Goal: Information Seeking & Learning: Learn about a topic

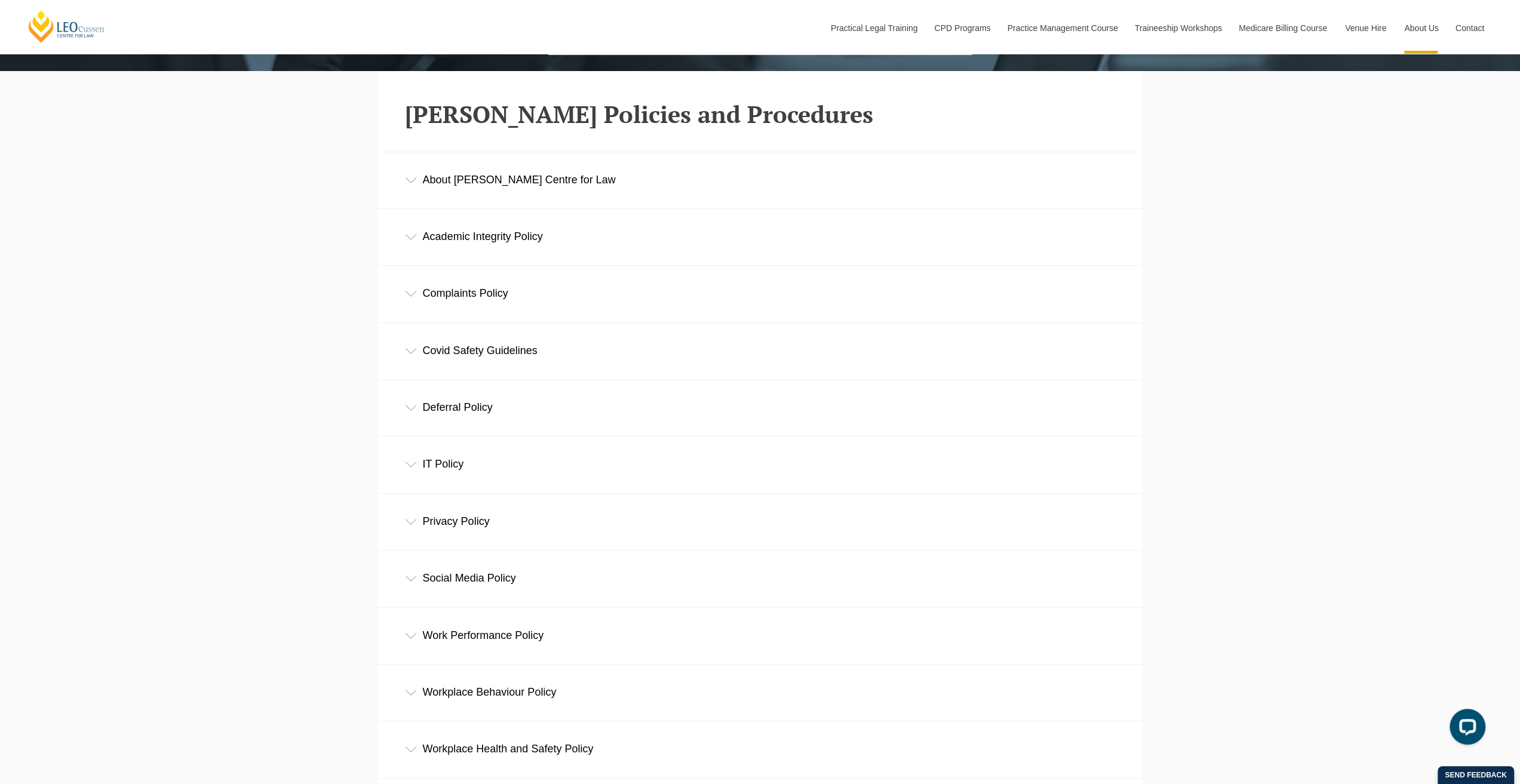
scroll to position [478, 0]
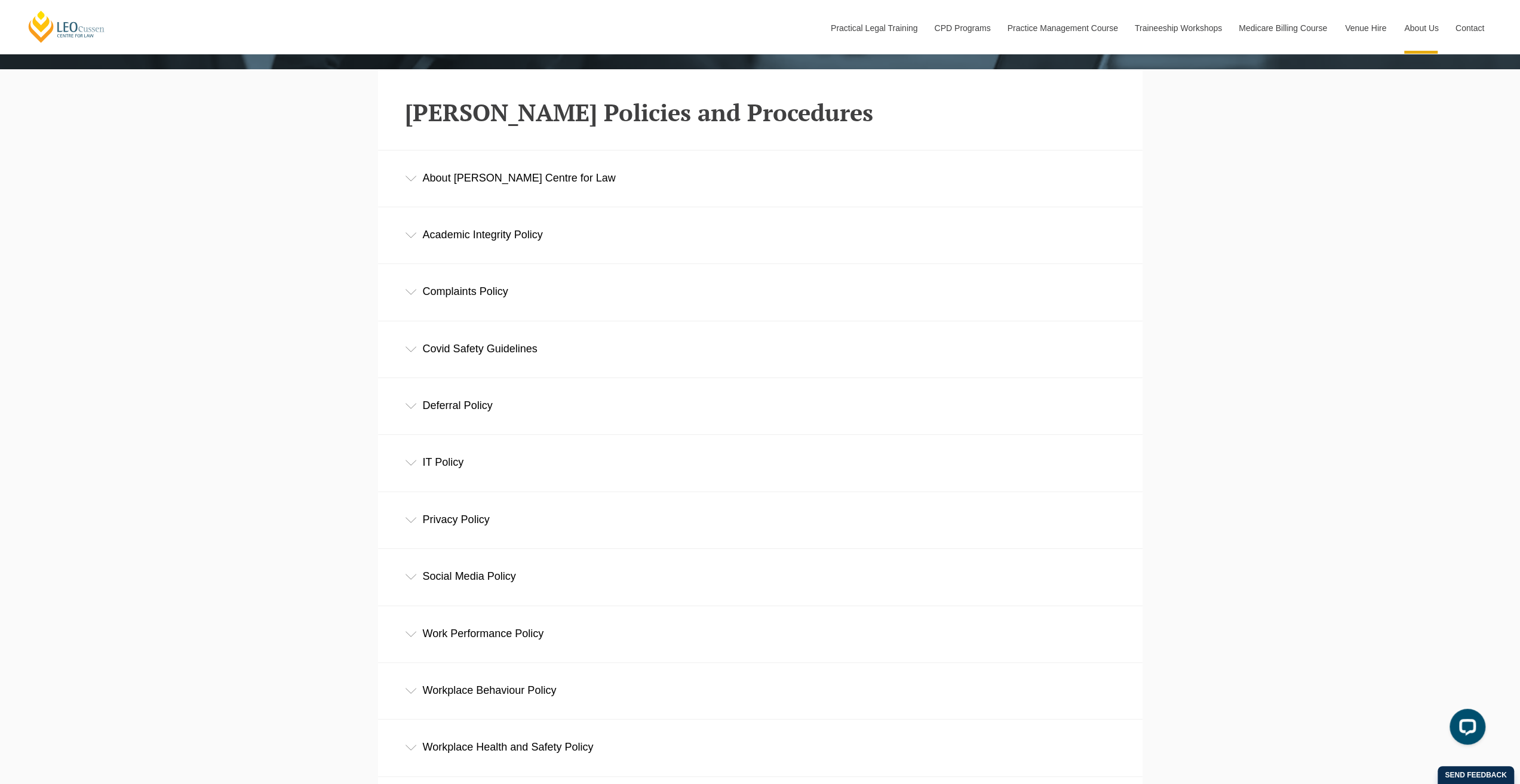
click at [552, 221] on div "Academic Integrity Policy" at bounding box center [760, 235] width 764 height 56
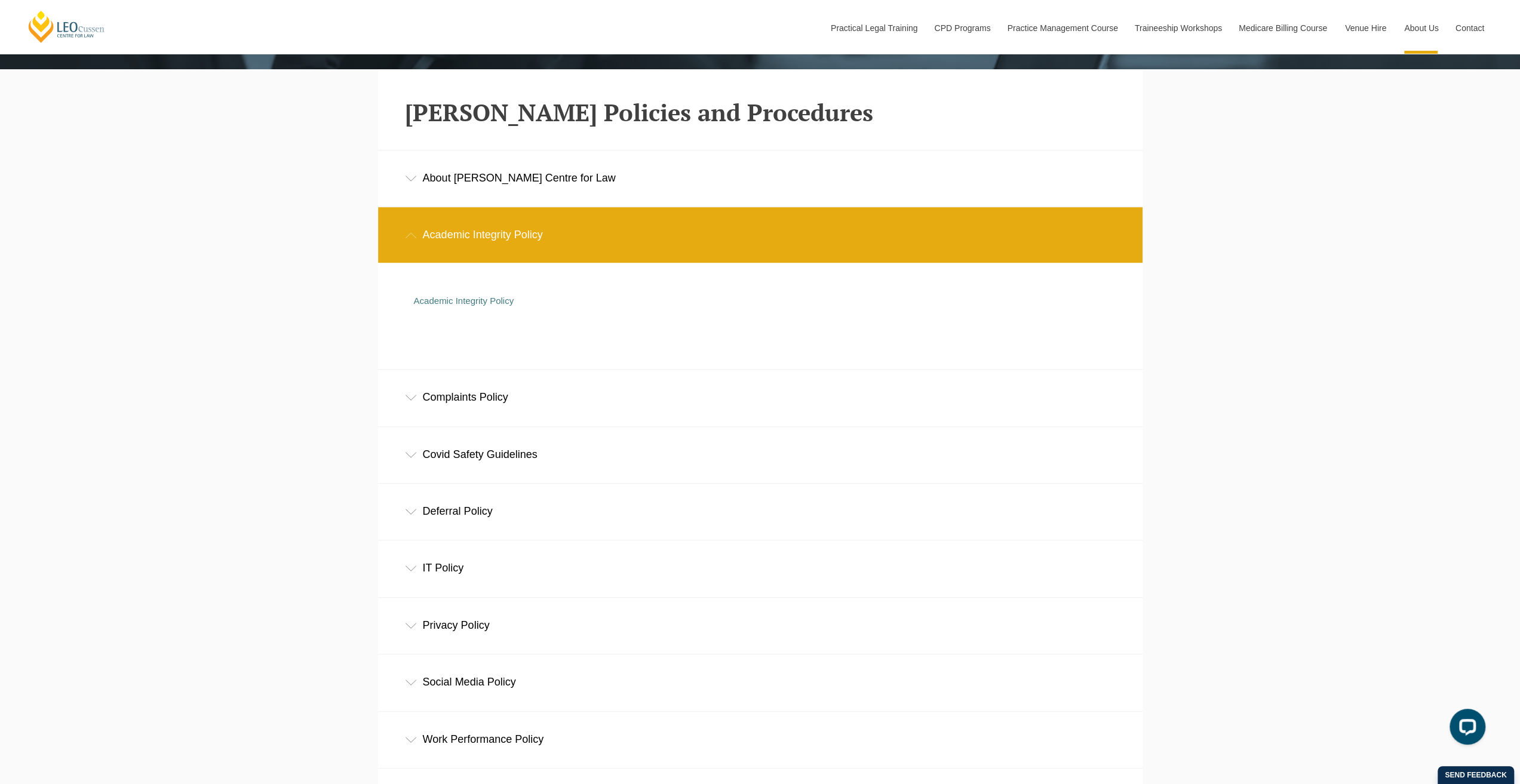
click at [554, 238] on div "Academic Integrity Policy" at bounding box center [760, 235] width 764 height 56
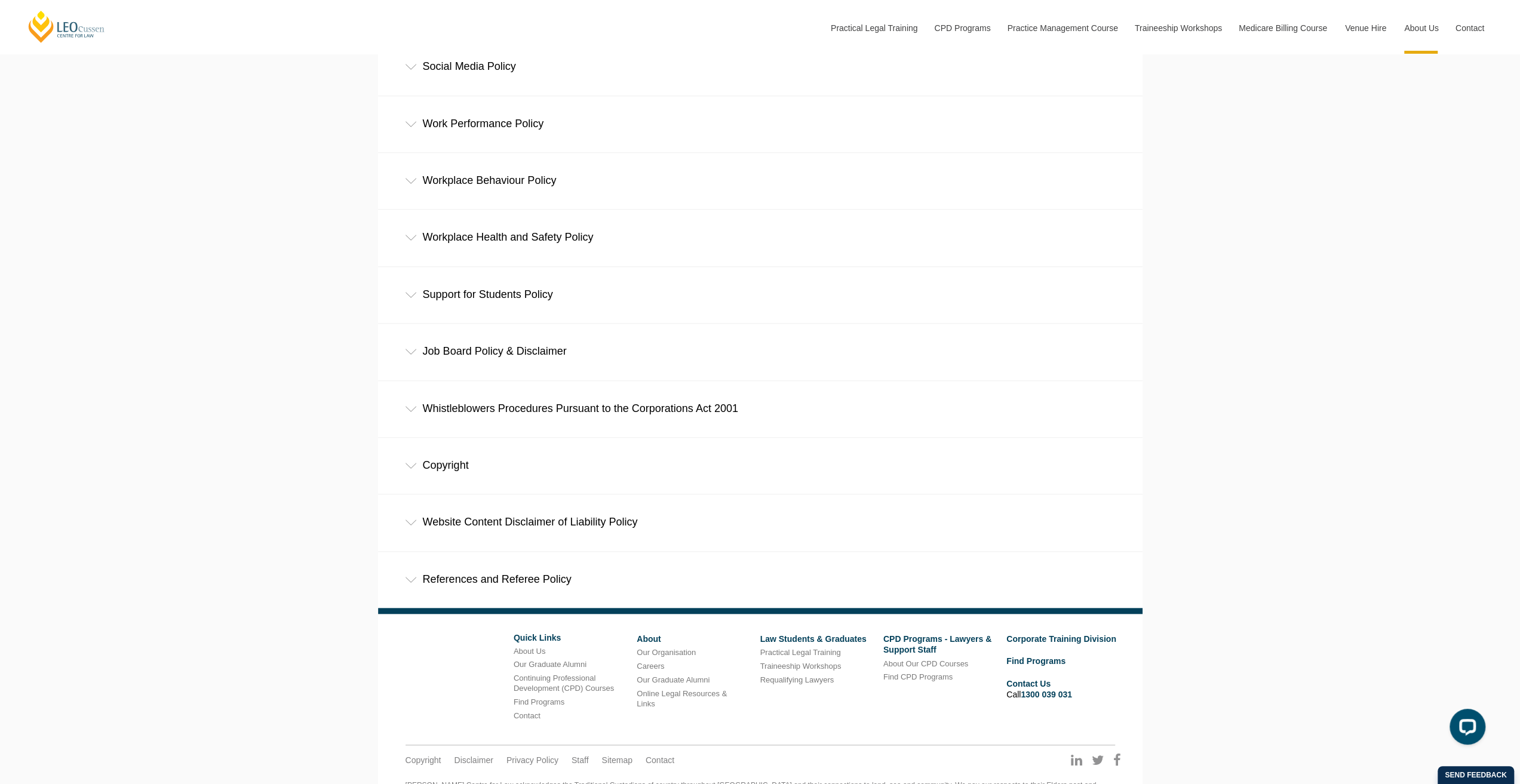
scroll to position [1015, 0]
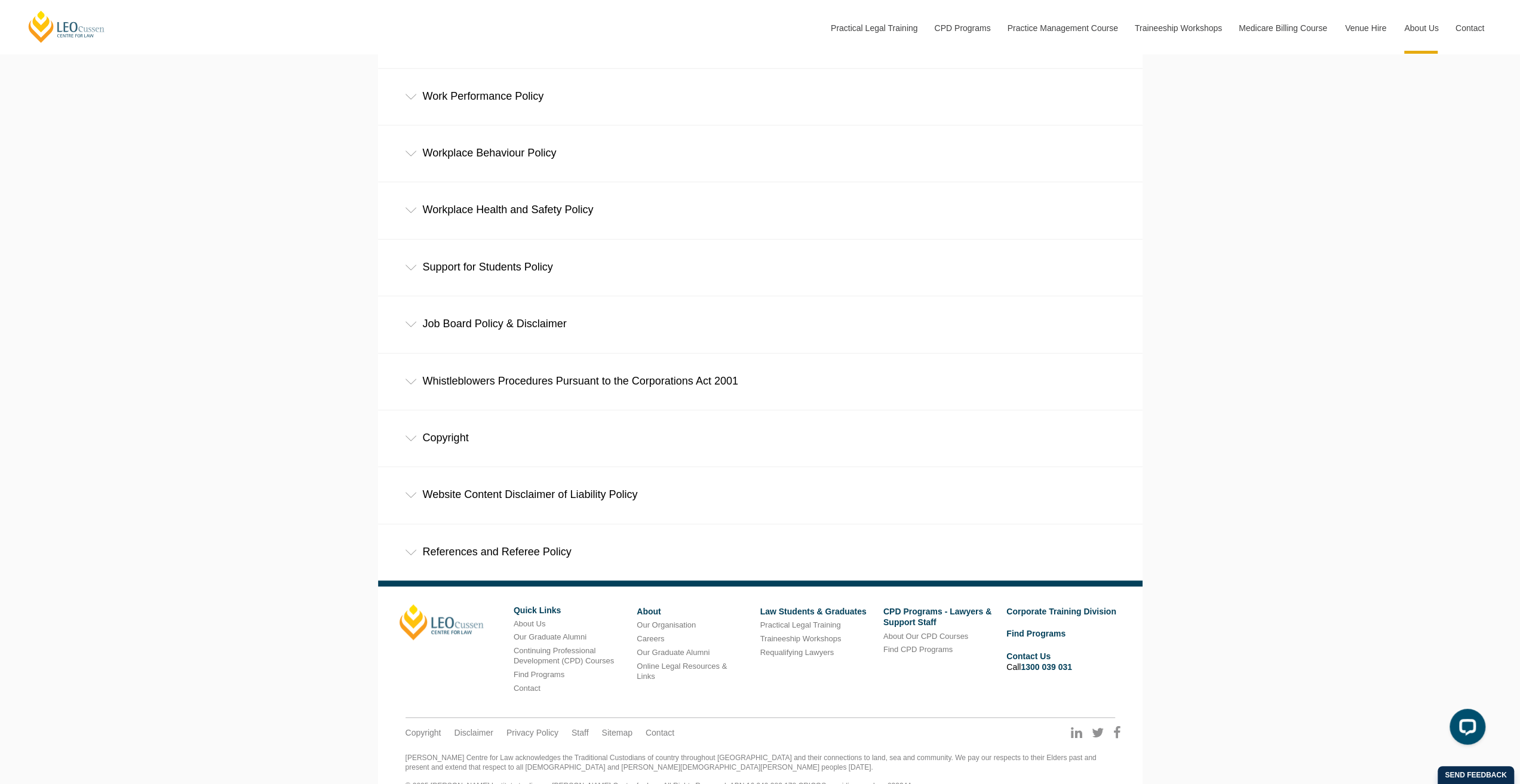
click at [499, 449] on div "Copyright" at bounding box center [760, 438] width 764 height 56
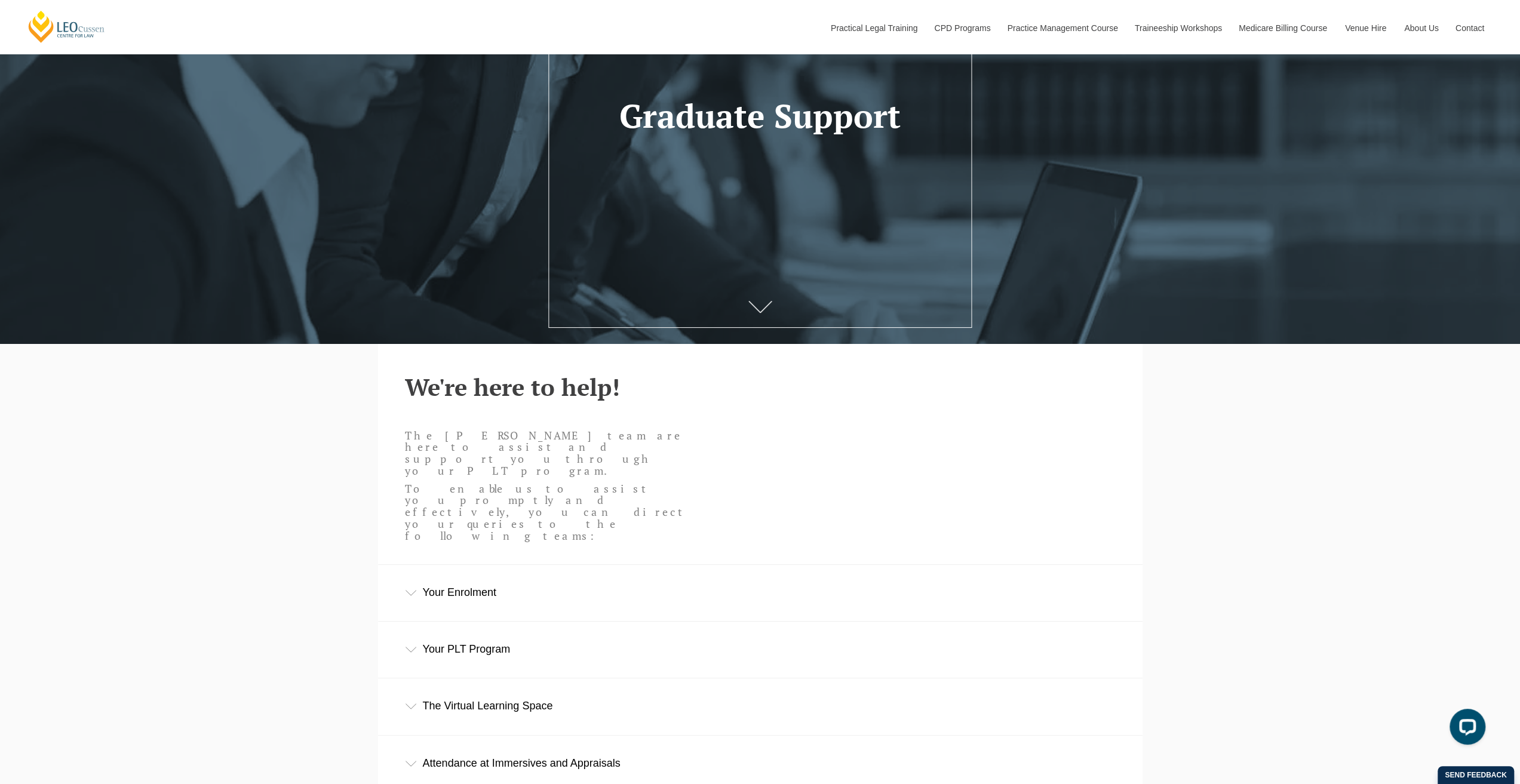
scroll to position [239, 0]
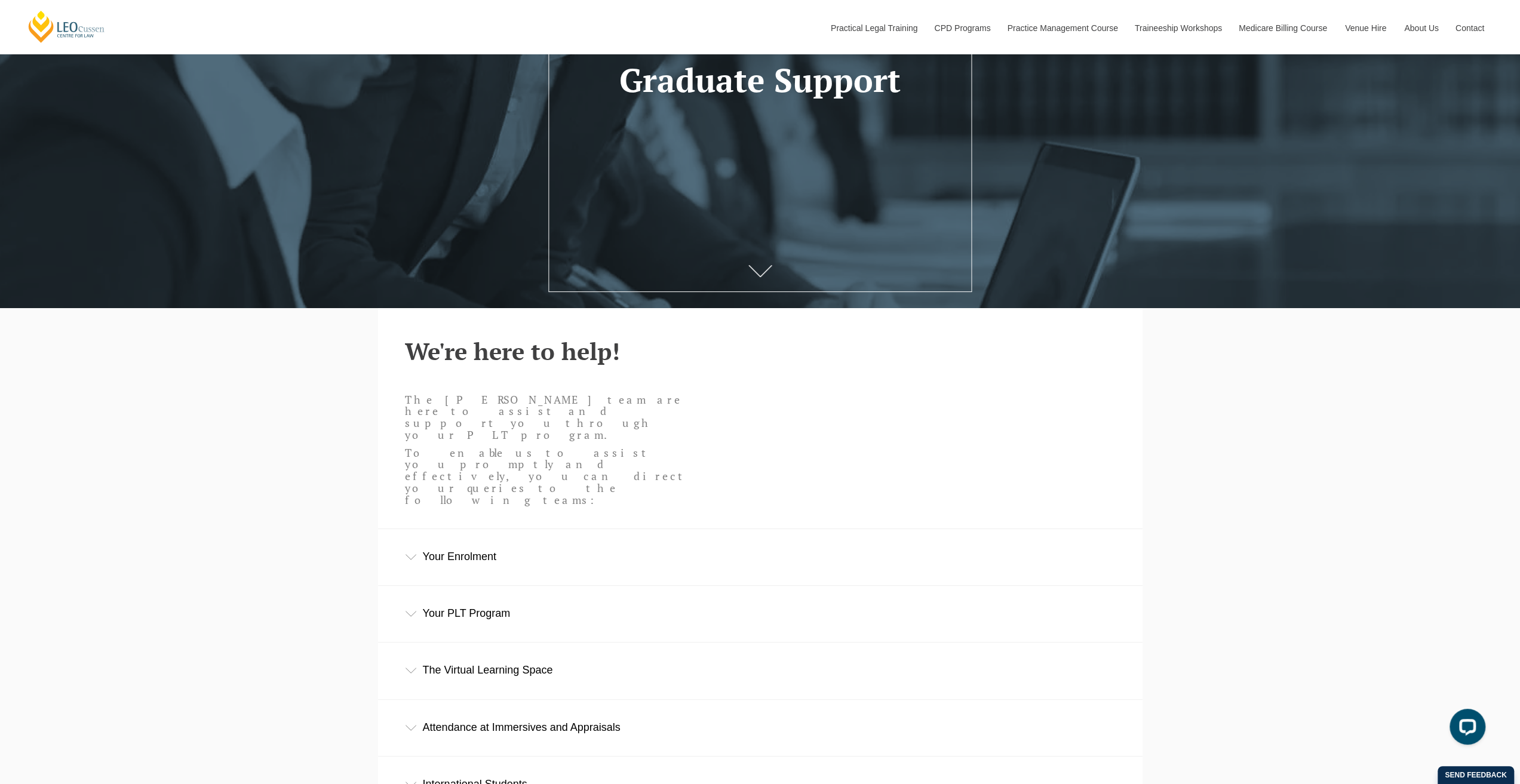
click at [580, 529] on div "Your Enrolment" at bounding box center [760, 557] width 764 height 56
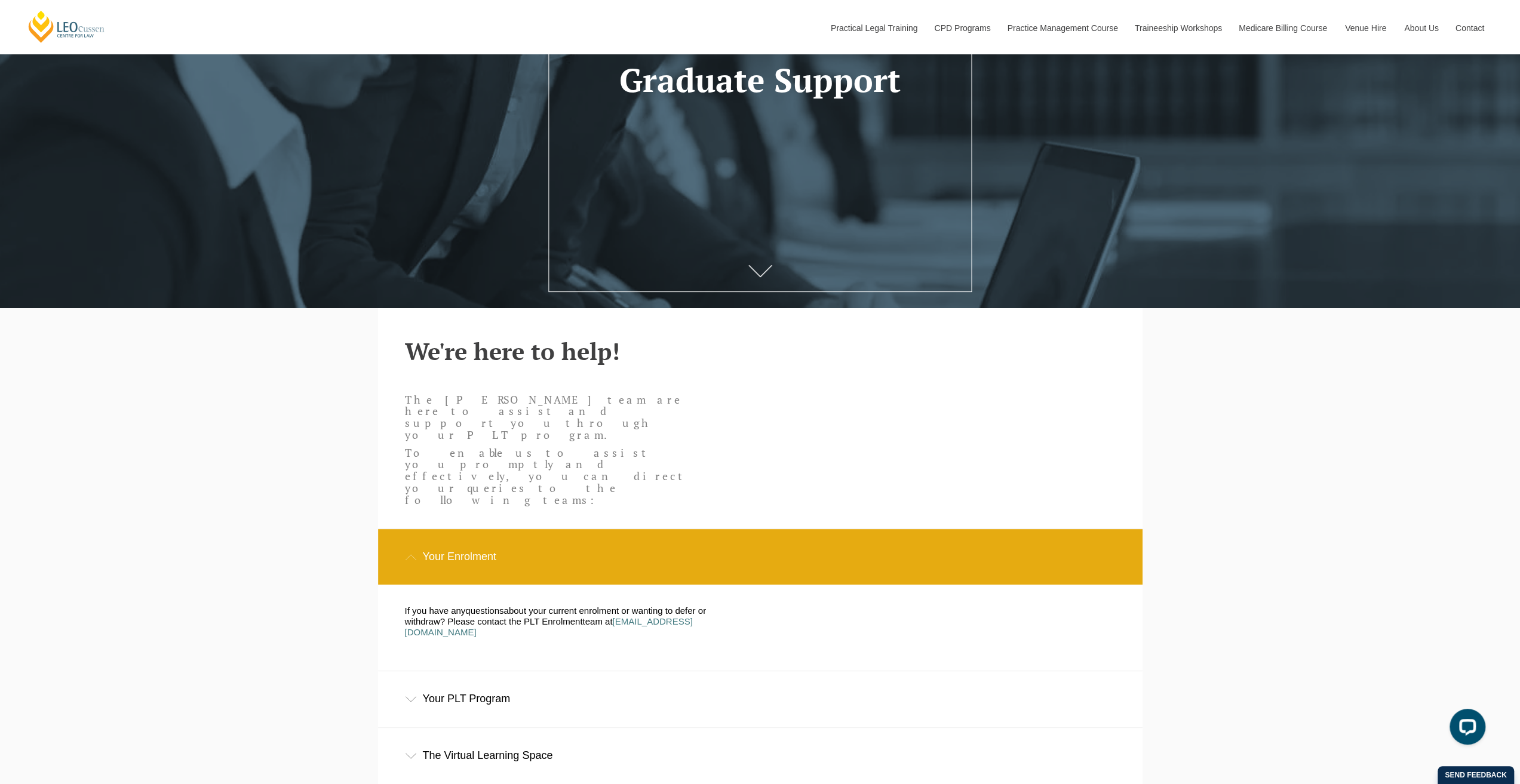
click at [580, 529] on div "Your Enrolment" at bounding box center [760, 557] width 764 height 56
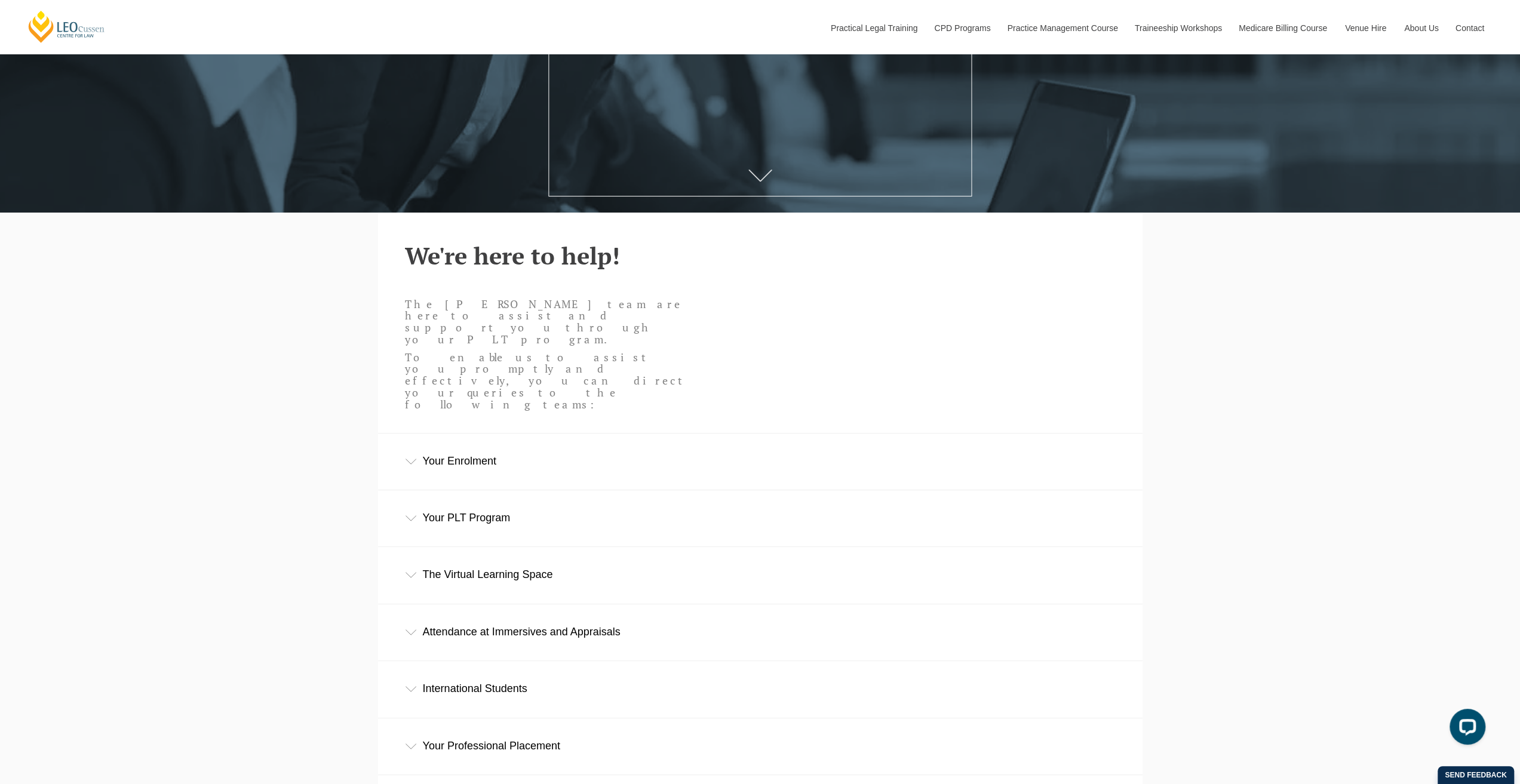
scroll to position [358, 0]
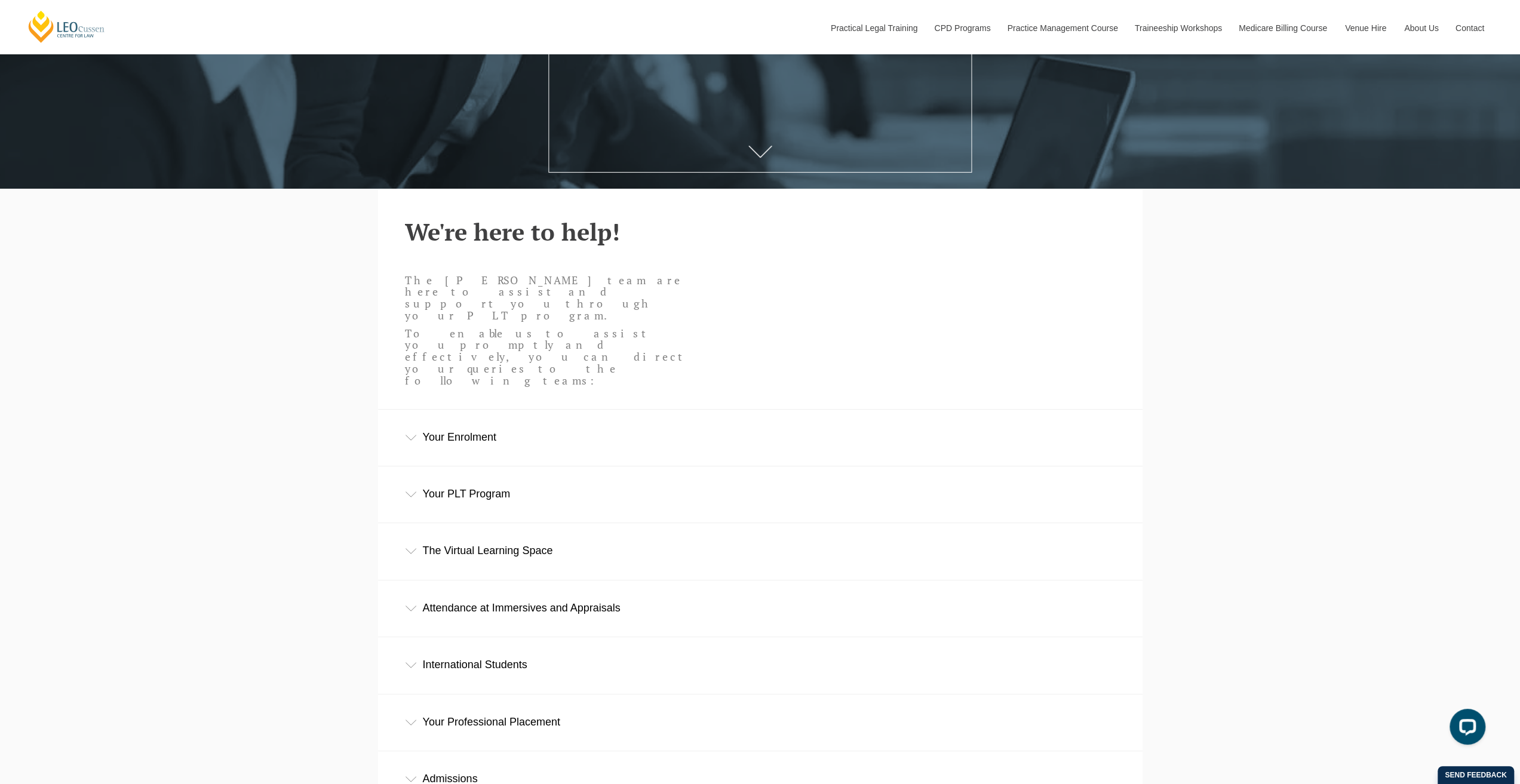
click at [495, 580] on div "Attendance at Immersives and Appraisals" at bounding box center [760, 608] width 764 height 56
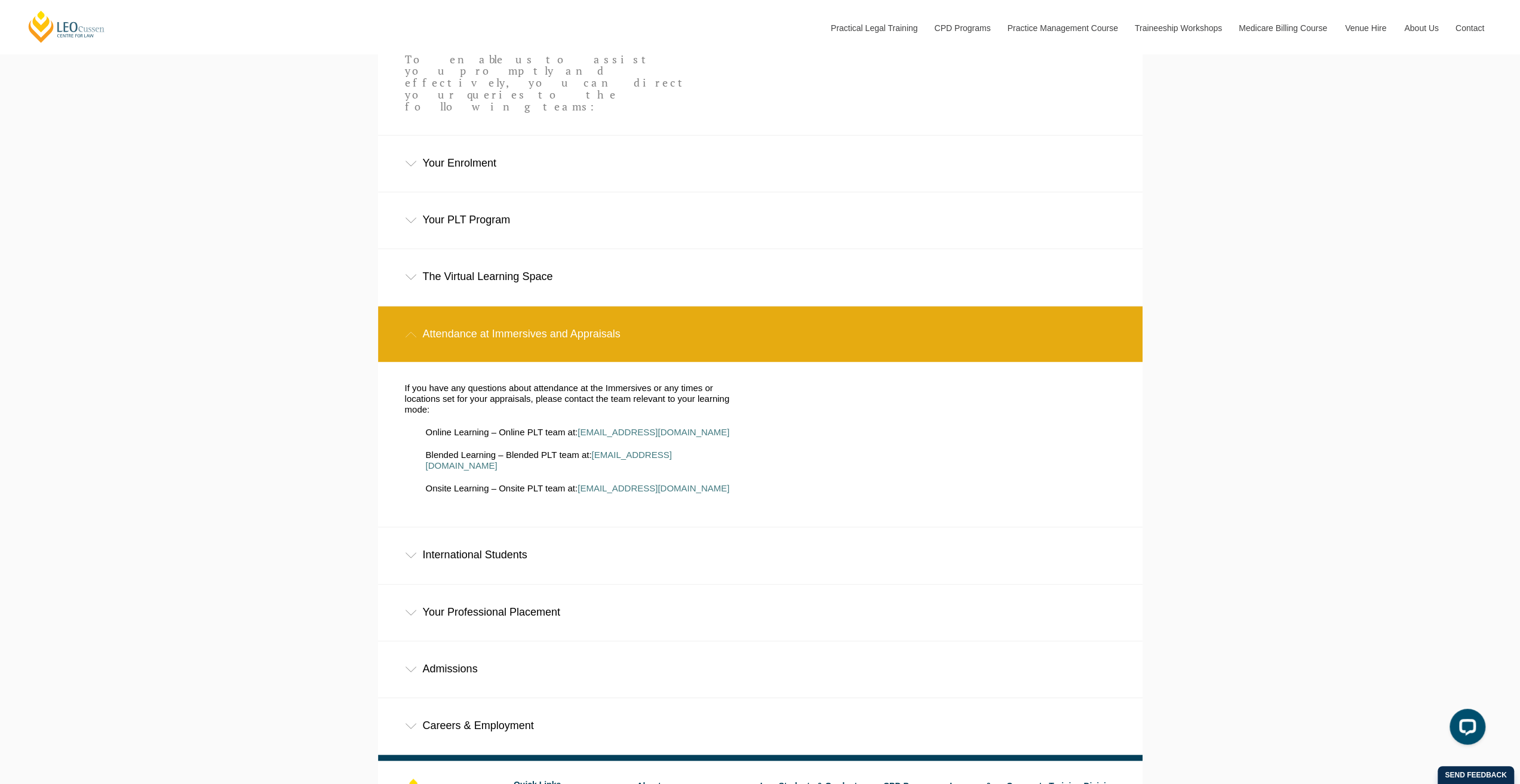
scroll to position [657, 0]
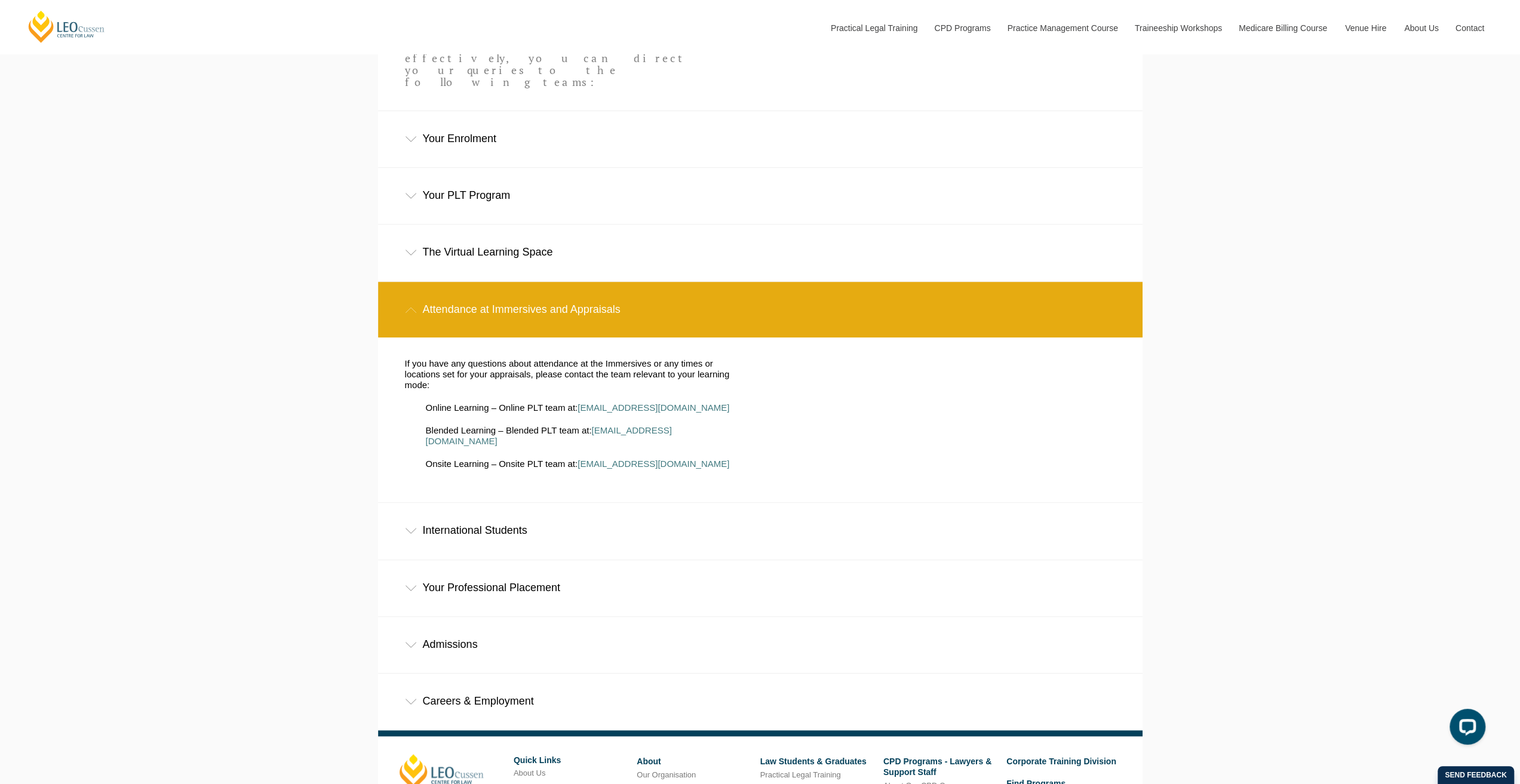
click at [528, 560] on div "Your Professional Placement" at bounding box center [760, 588] width 764 height 56
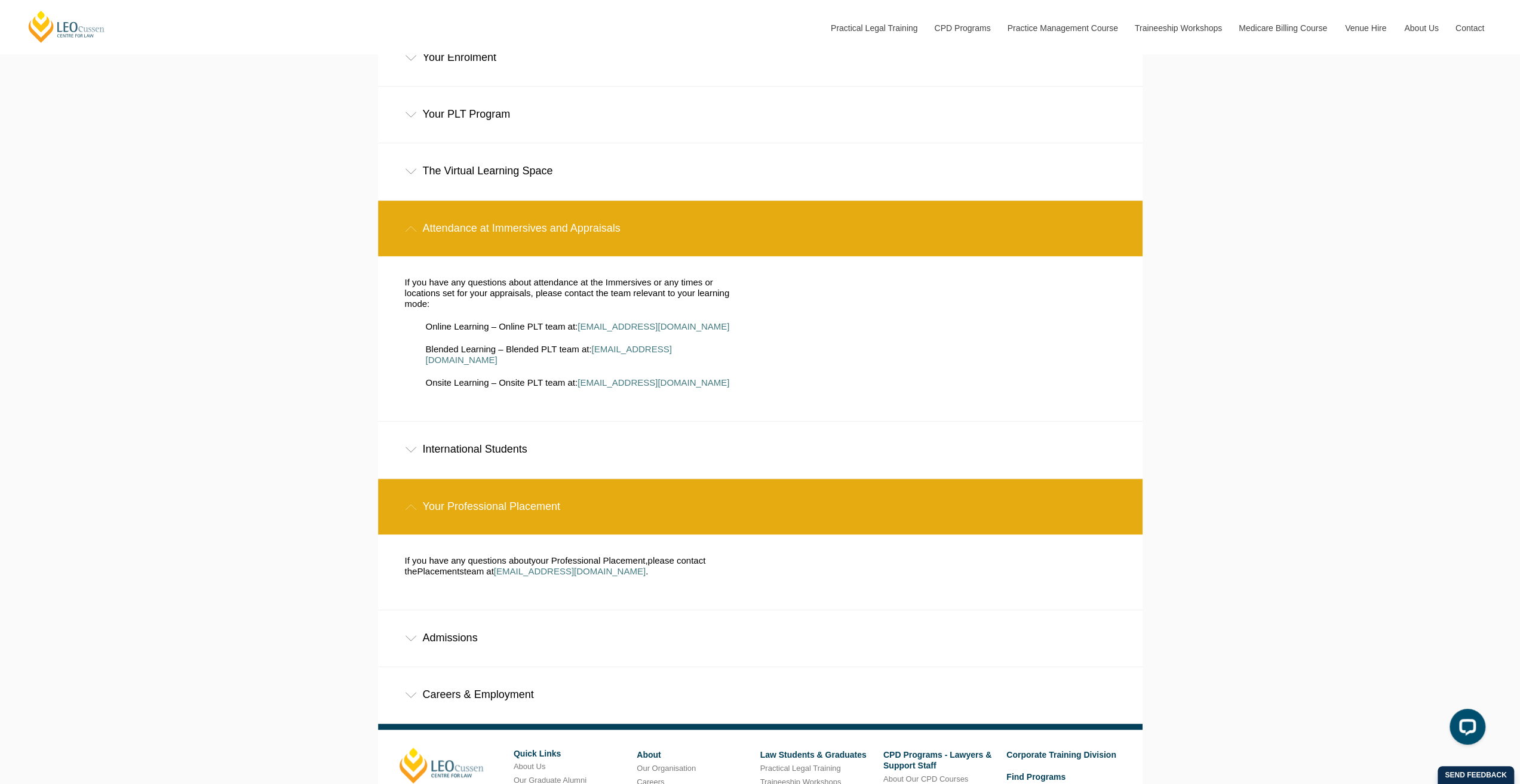
scroll to position [776, 0]
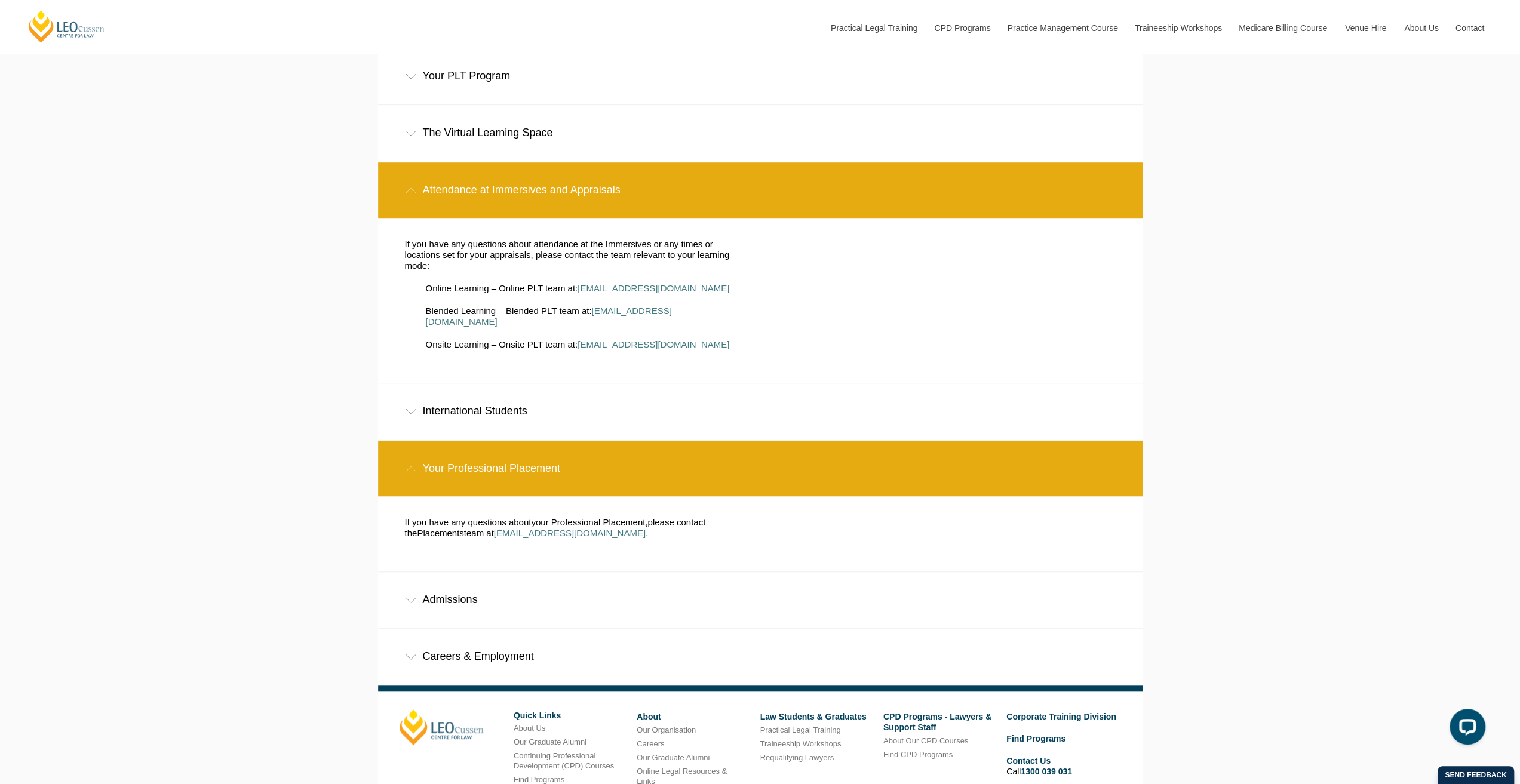
click at [516, 572] on div "Admissions" at bounding box center [760, 599] width 764 height 56
